Goal: Find specific page/section: Find specific page/section

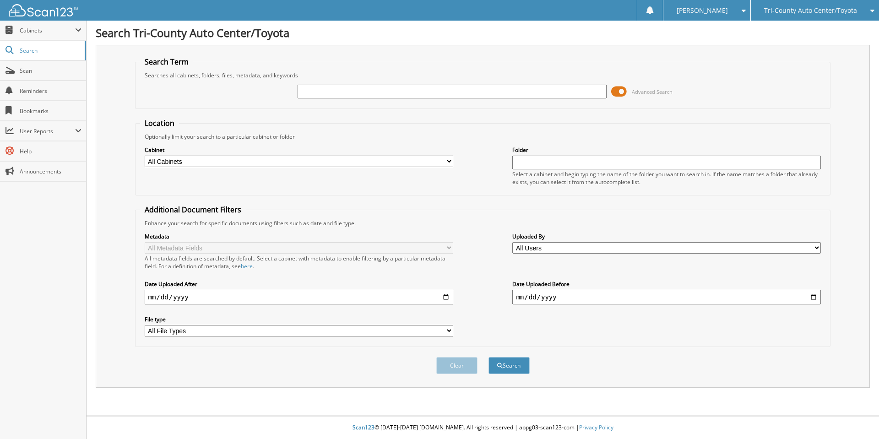
click at [316, 97] on input "text" at bounding box center [451, 92] width 308 height 14
type input "[PERSON_NAME]"
click at [488, 357] on button "Search" at bounding box center [508, 365] width 41 height 17
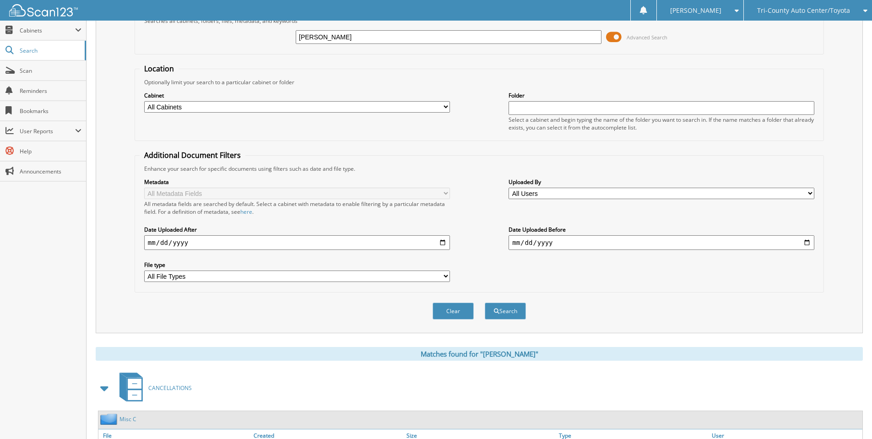
scroll to position [124, 0]
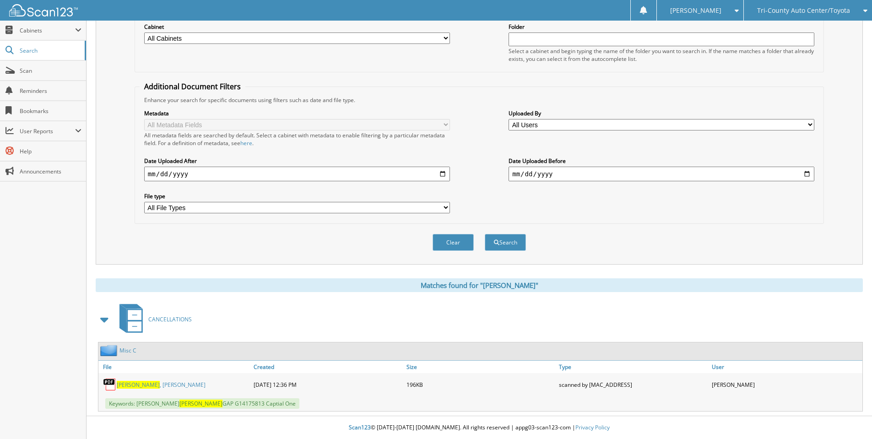
click at [149, 386] on link "[PERSON_NAME]" at bounding box center [161, 385] width 89 height 8
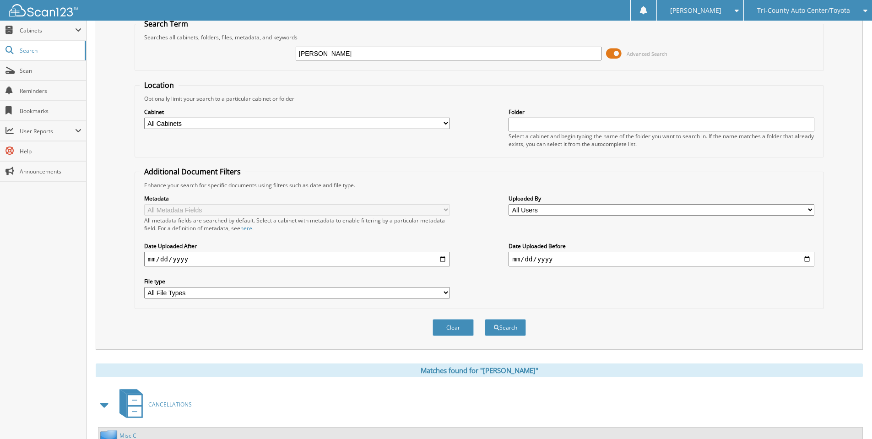
scroll to position [32, 0]
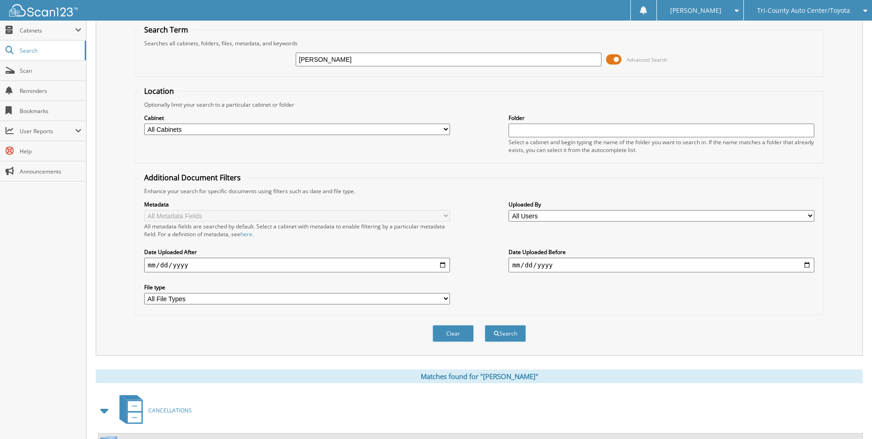
drag, startPoint x: 807, startPoint y: 68, endPoint x: 831, endPoint y: 38, distance: 37.8
click at [807, 68] on div "[PERSON_NAME] Advanced Search" at bounding box center [479, 59] width 679 height 25
click at [849, 13] on span "Tri-County Auto Center/Toyota" at bounding box center [803, 10] width 93 height 5
click at [827, 29] on link "Tri-County Chrysler Jeep Dodge" at bounding box center [808, 29] width 128 height 16
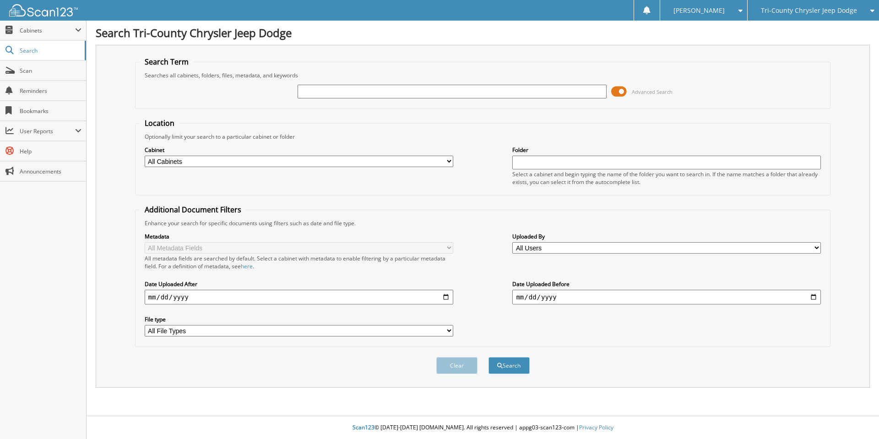
click at [315, 95] on input "text" at bounding box center [451, 92] width 308 height 14
type input "[PERSON_NAME]"
click at [488, 357] on button "Search" at bounding box center [508, 365] width 41 height 17
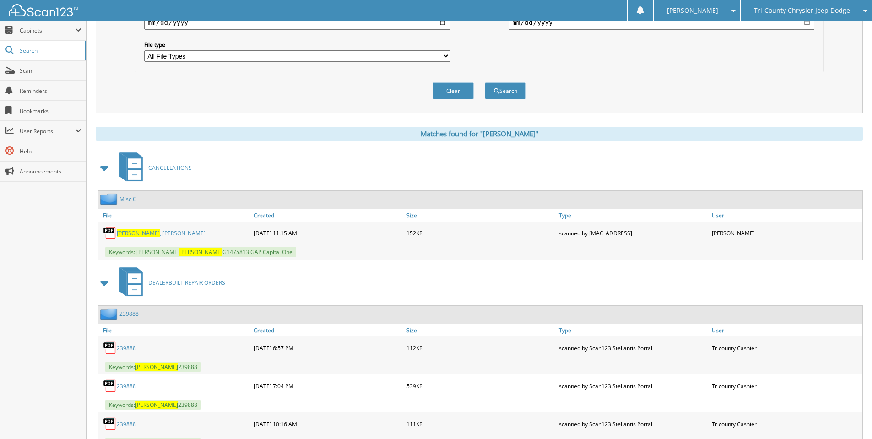
click at [144, 233] on link "[PERSON_NAME]" at bounding box center [161, 233] width 89 height 8
